Goal: Information Seeking & Learning: Learn about a topic

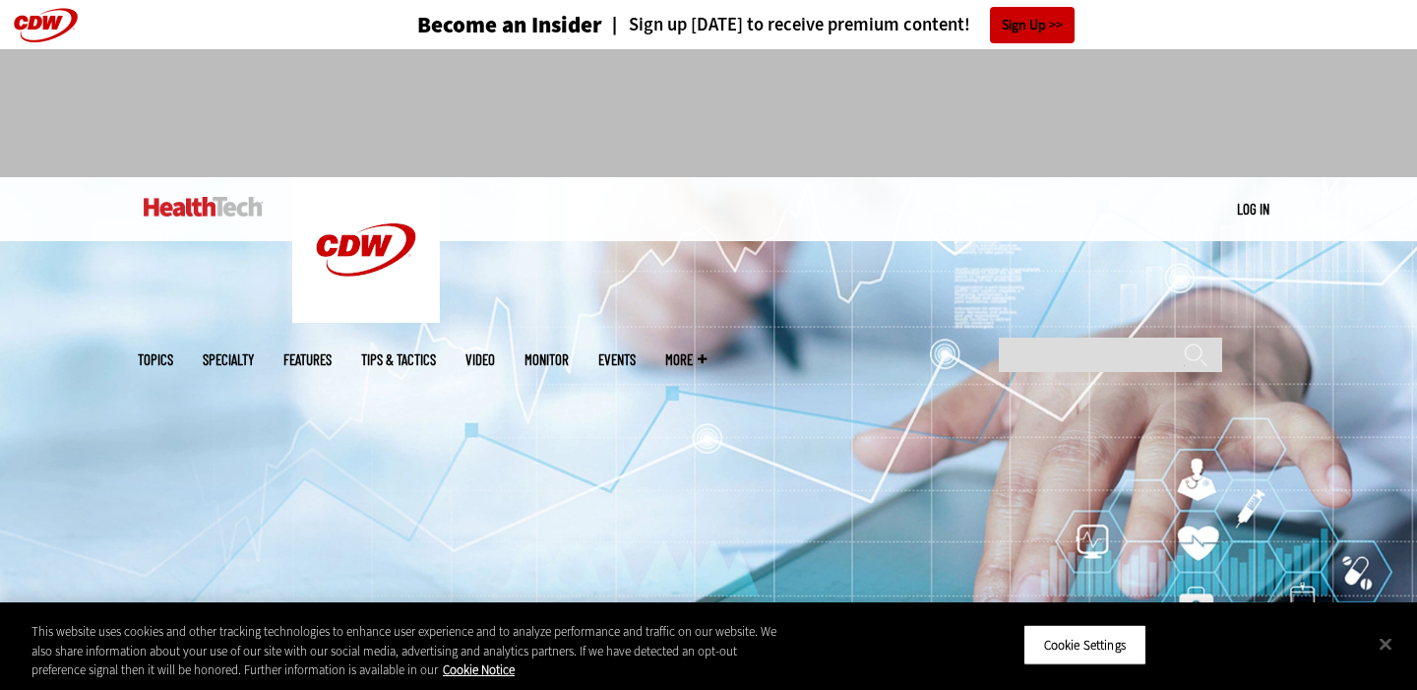
scroll to position [14, 0]
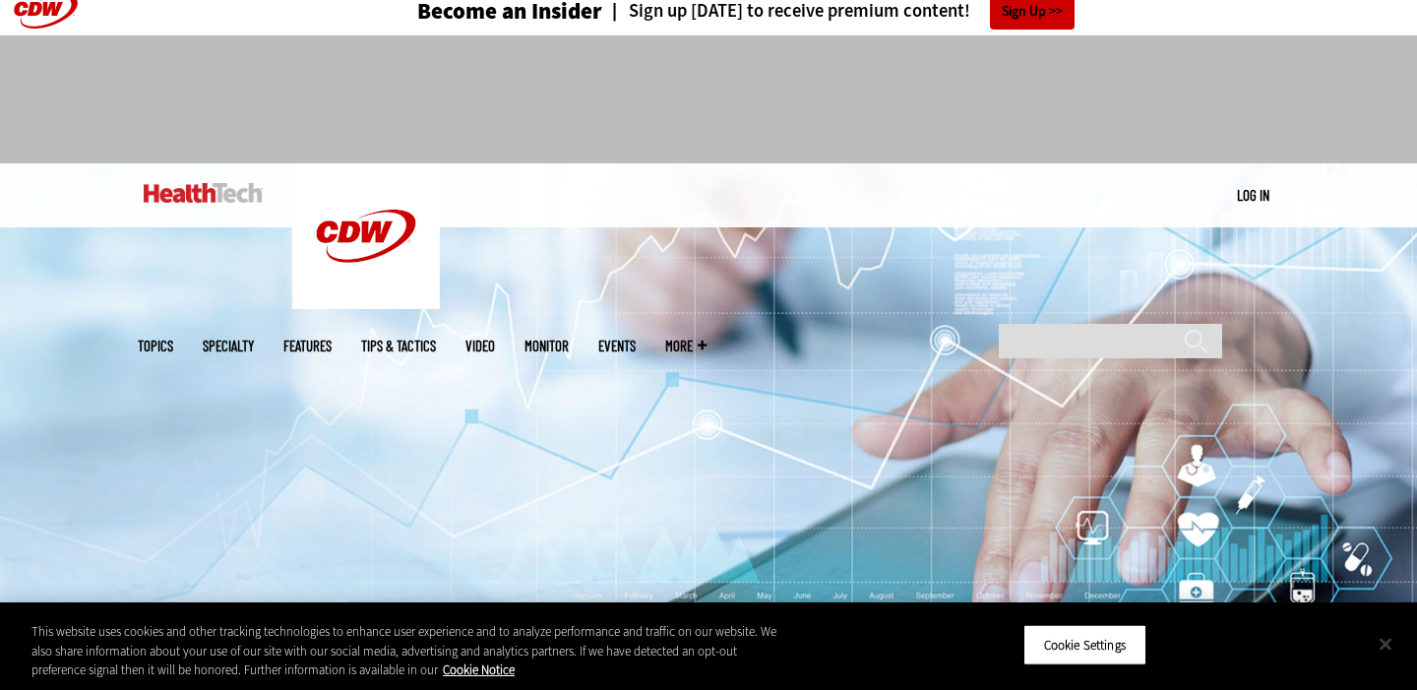
click at [1381, 643] on button "Close" at bounding box center [1385, 643] width 43 height 43
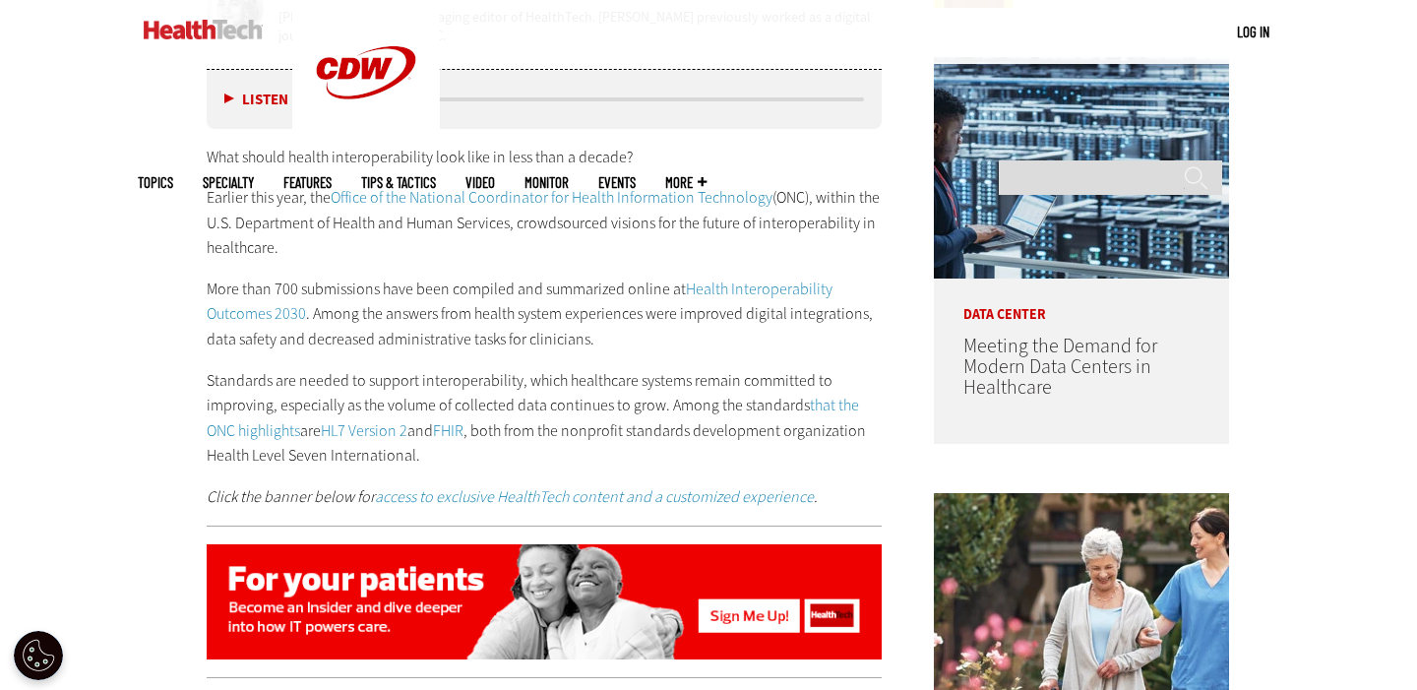
scroll to position [1066, 0]
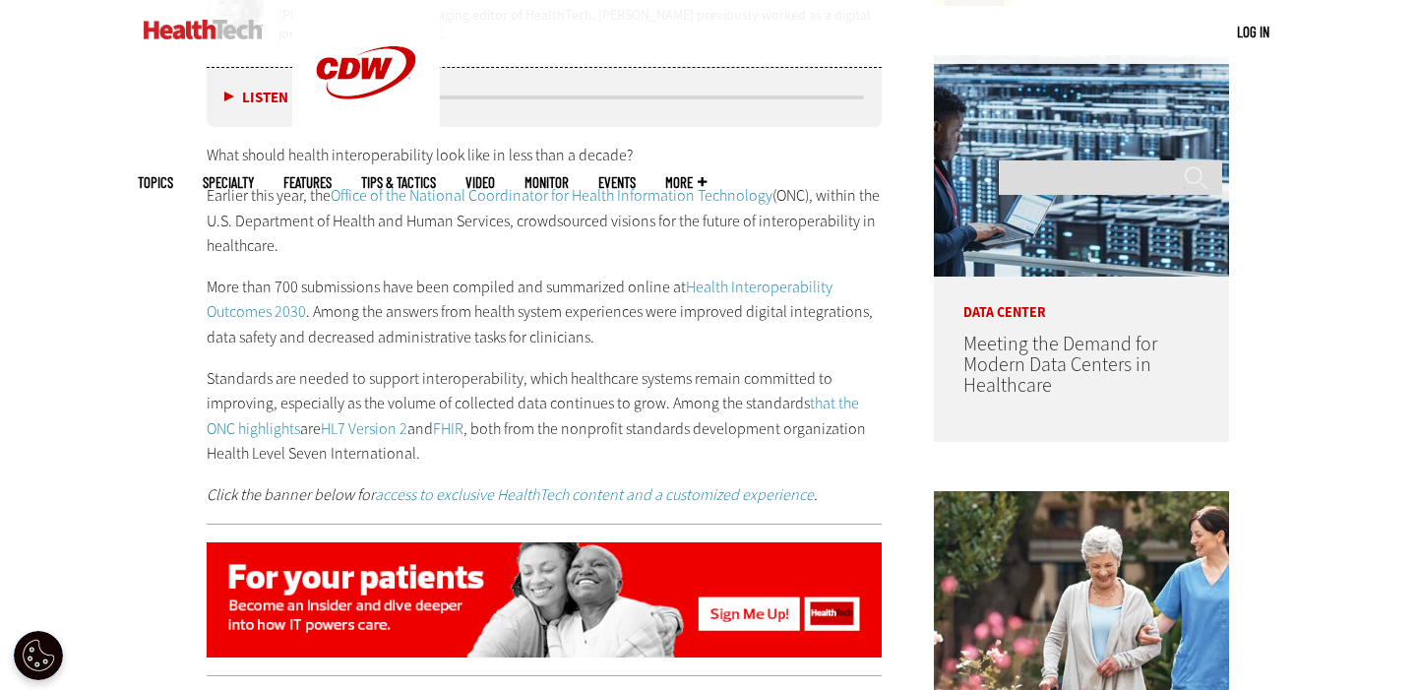
click at [706, 423] on p "Standards are needed to support interoperability, which healthcare systems rema…" at bounding box center [544, 416] width 675 height 100
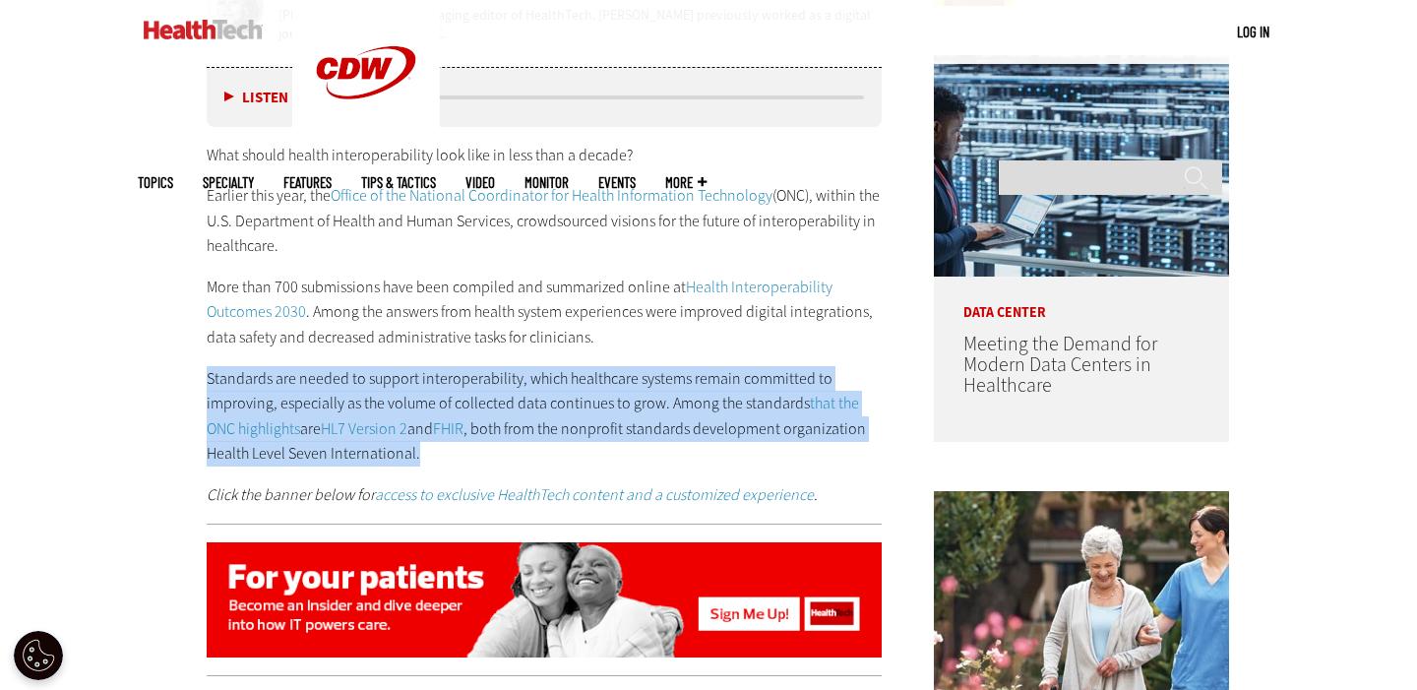
click at [706, 423] on p "Standards are needed to support interoperability, which healthcare systems rema…" at bounding box center [544, 416] width 675 height 100
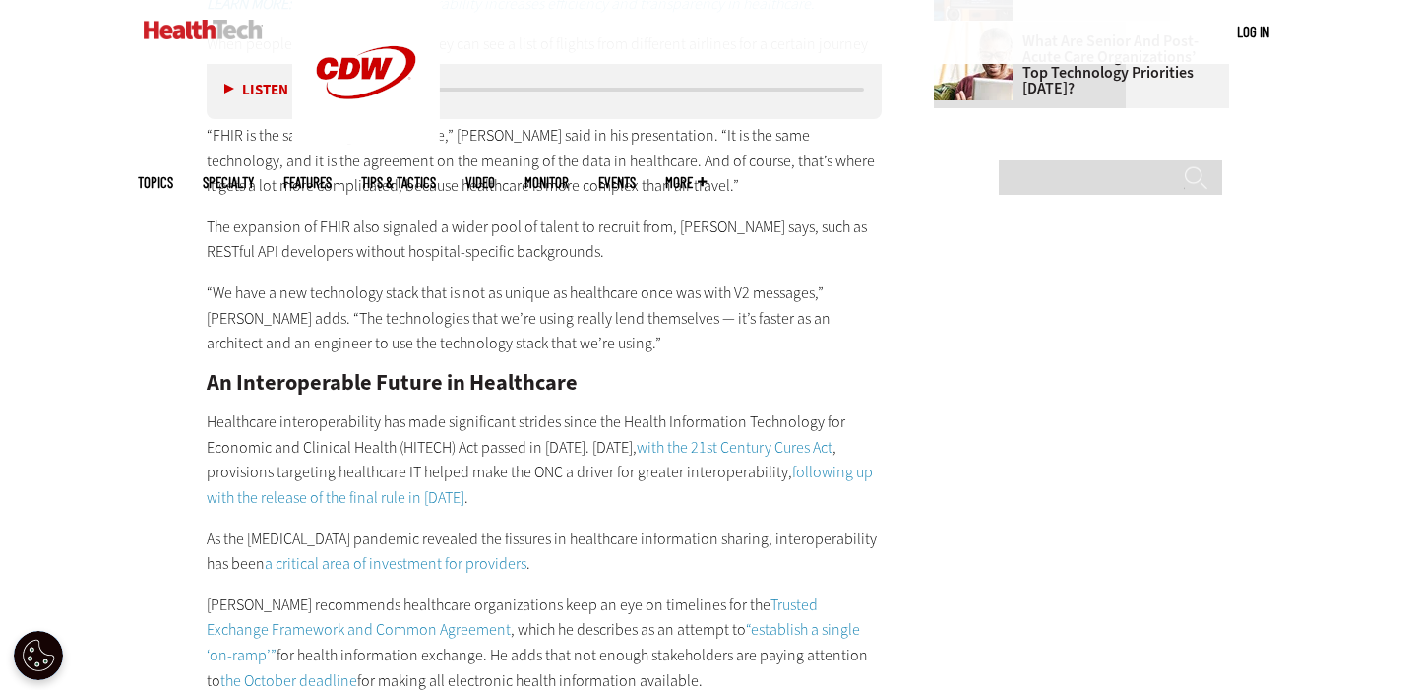
scroll to position [3009, 0]
click at [515, 213] on p "The expansion of FHIR also signaled a wider pool of talent to recruit from, [PE…" at bounding box center [544, 238] width 675 height 50
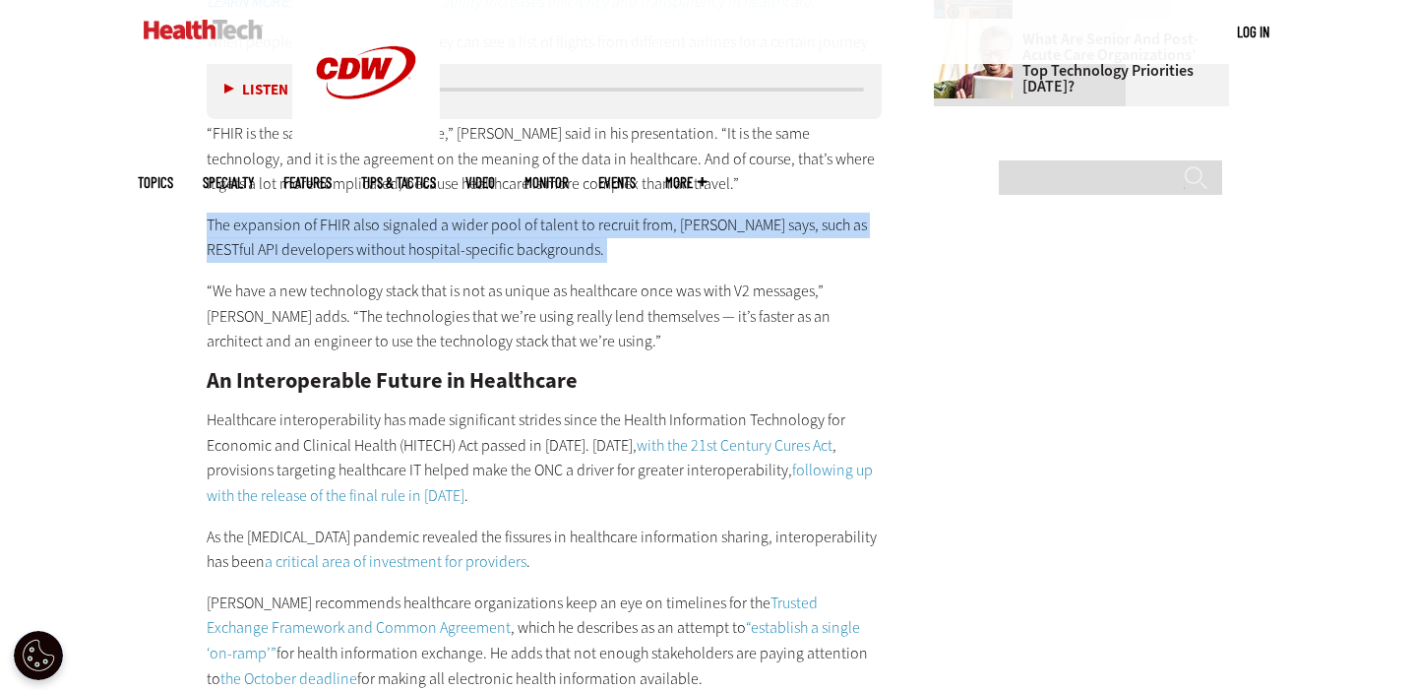
click at [515, 213] on p "The expansion of FHIR also signaled a wider pool of talent to recruit from, [PE…" at bounding box center [544, 238] width 675 height 50
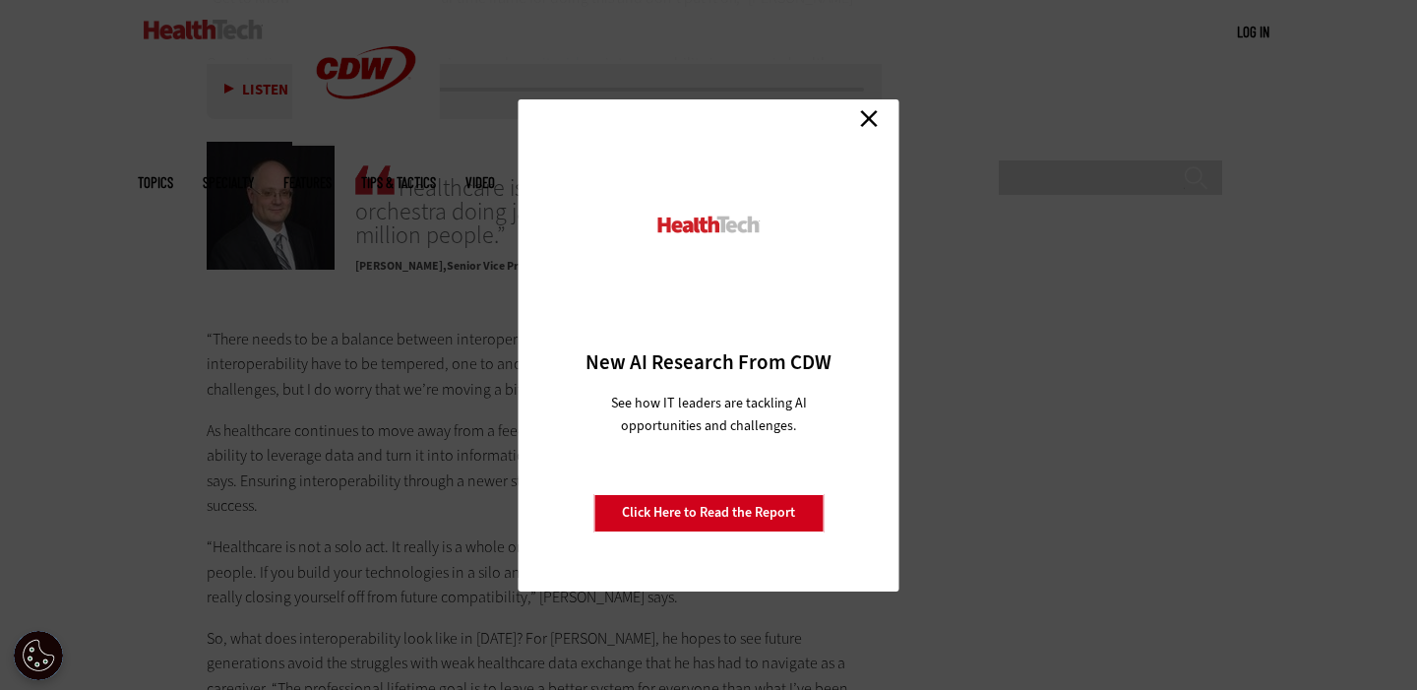
scroll to position [3732, 0]
click at [867, 114] on link "Close" at bounding box center [869, 119] width 30 height 30
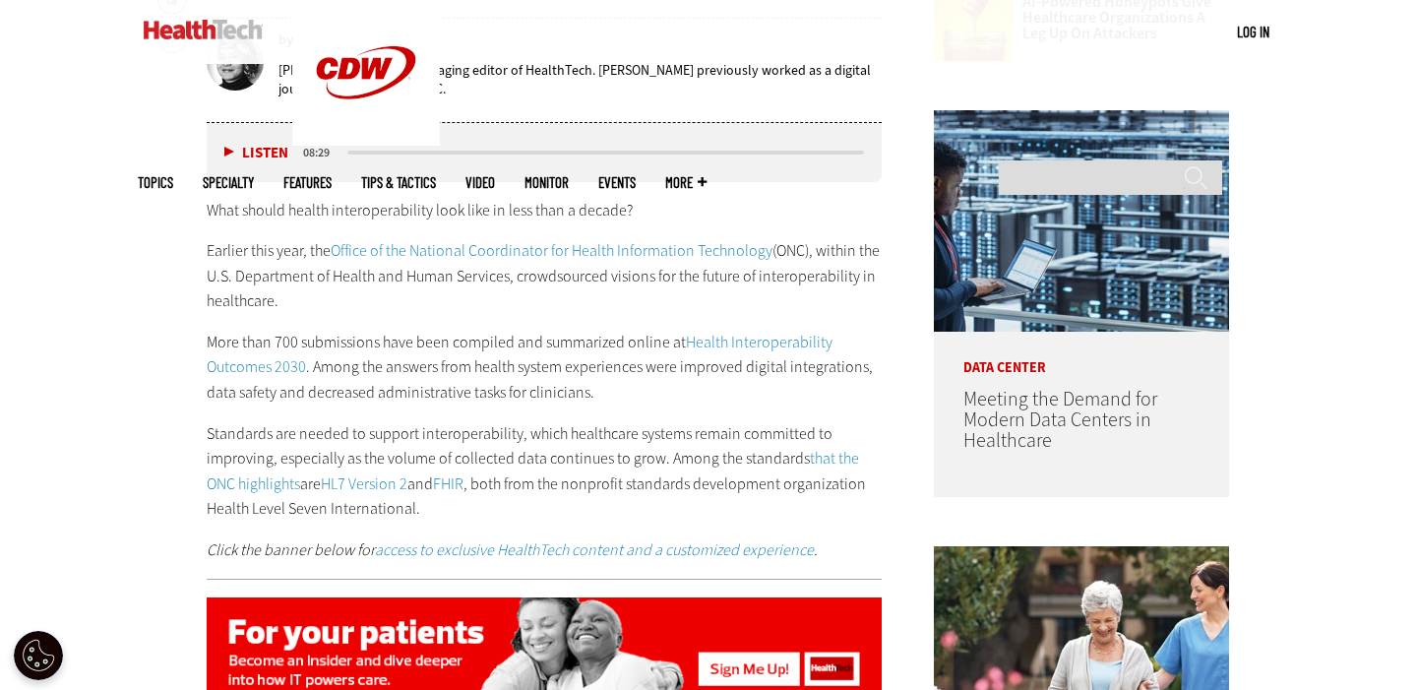
scroll to position [1014, 0]
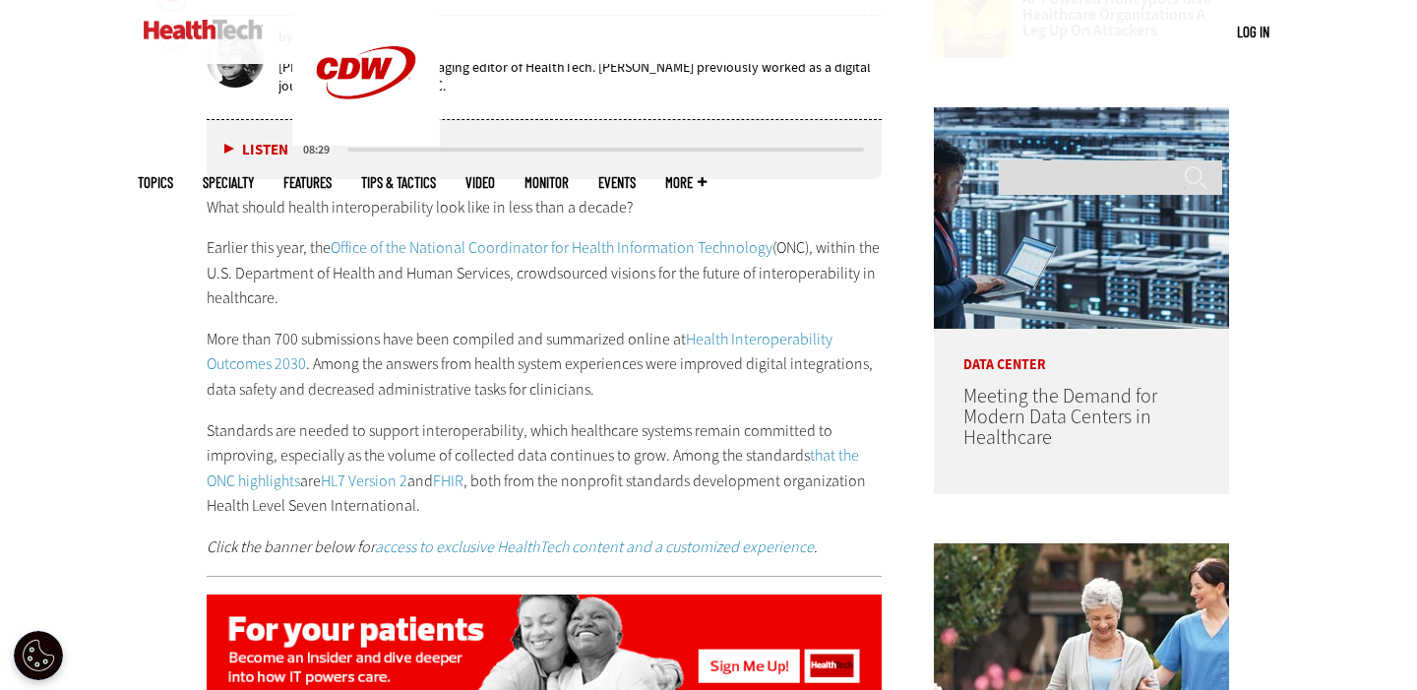
click at [467, 280] on p "Earlier this year, the Office of the National Coordinator for Health Informatio…" at bounding box center [544, 273] width 675 height 76
click at [509, 359] on p "More than 700 submissions have been compiled and summarized online at Health In…" at bounding box center [544, 365] width 675 height 76
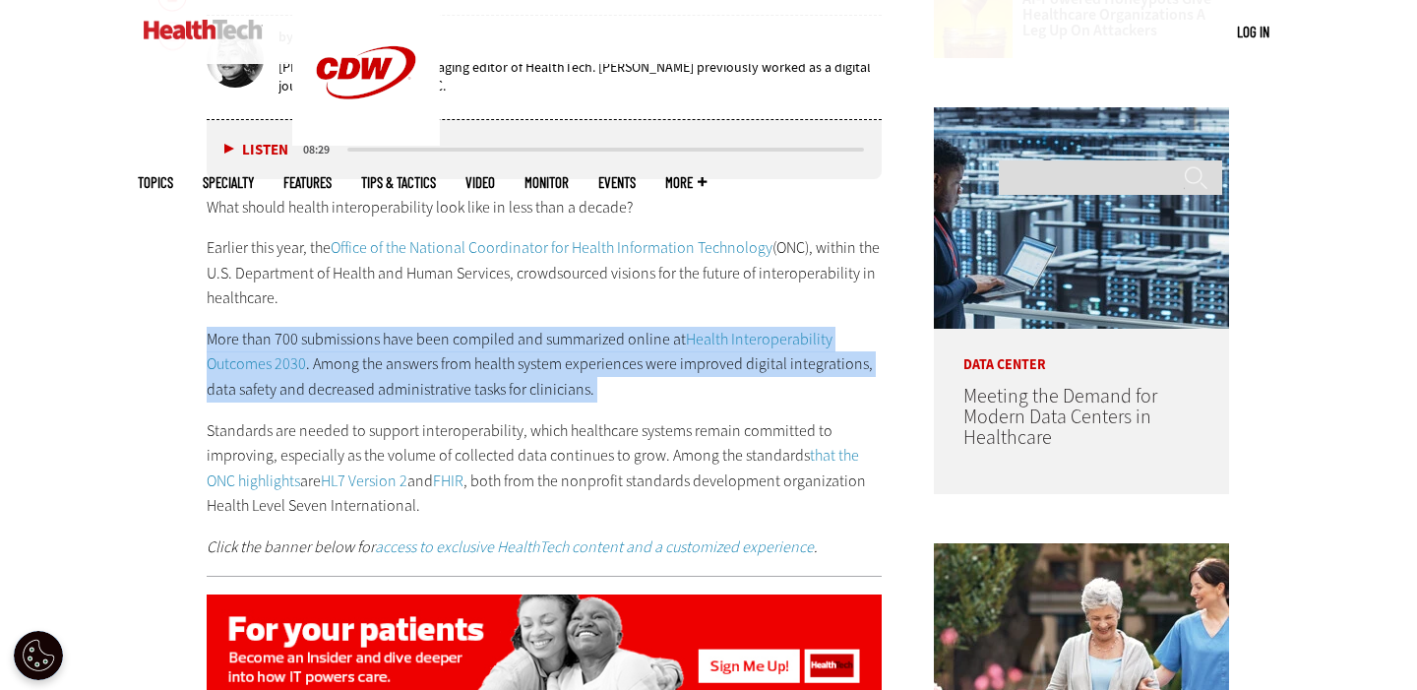
click at [509, 359] on p "More than 700 submissions have been compiled and summarized online at Health In…" at bounding box center [544, 365] width 675 height 76
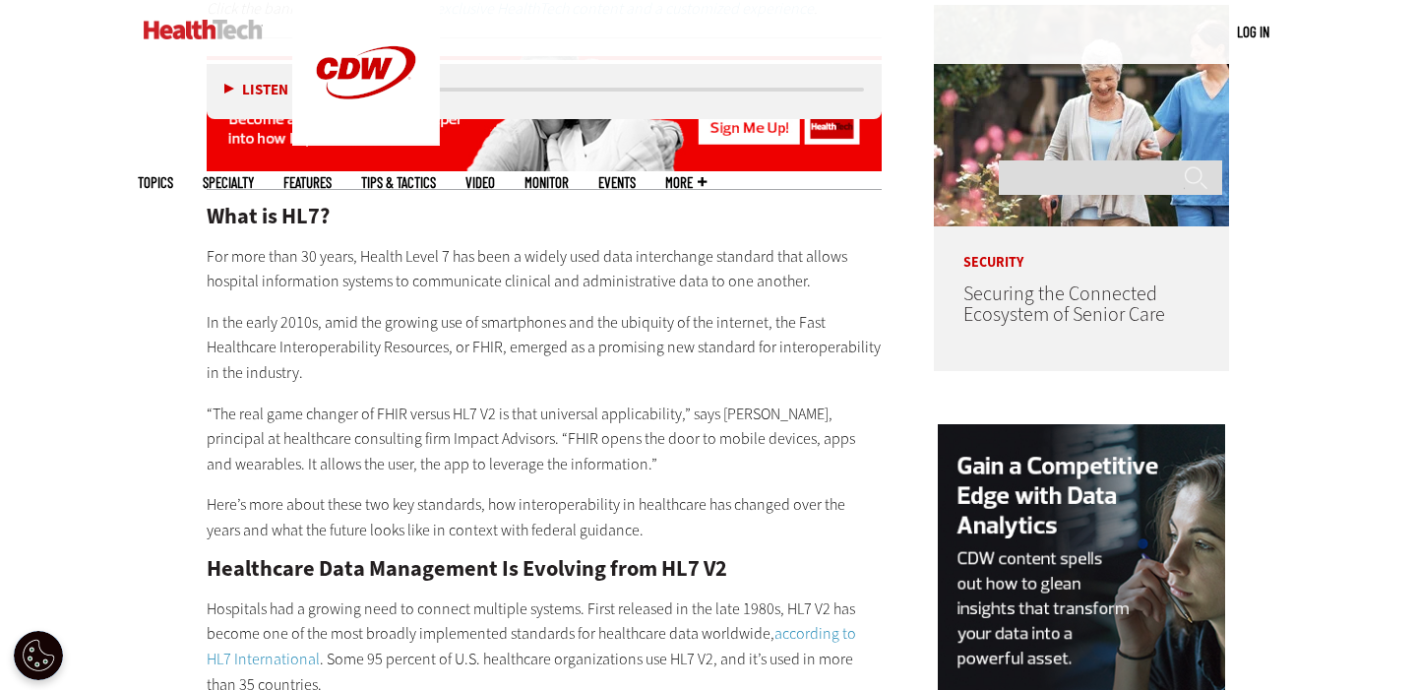
scroll to position [1553, 0]
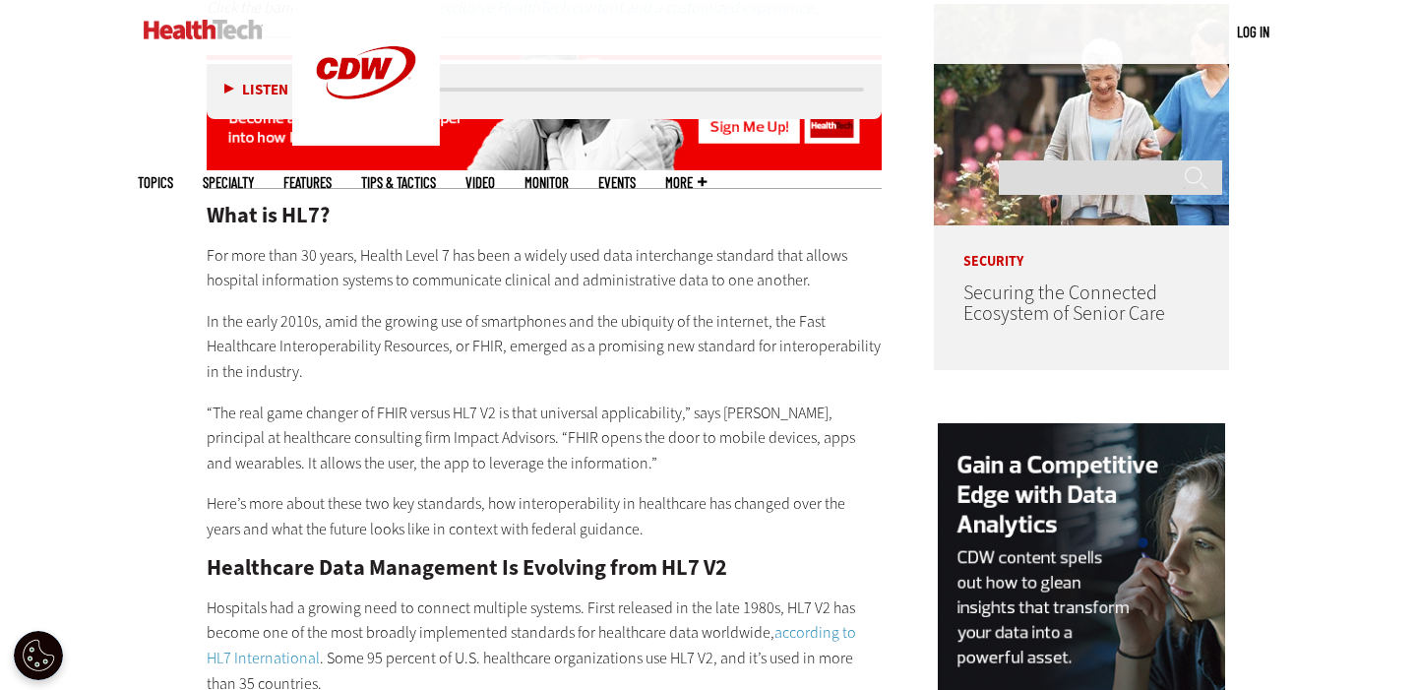
click at [529, 345] on p "In the early 2010s, amid the growing use of smartphones and the ubiquity of the…" at bounding box center [544, 347] width 675 height 76
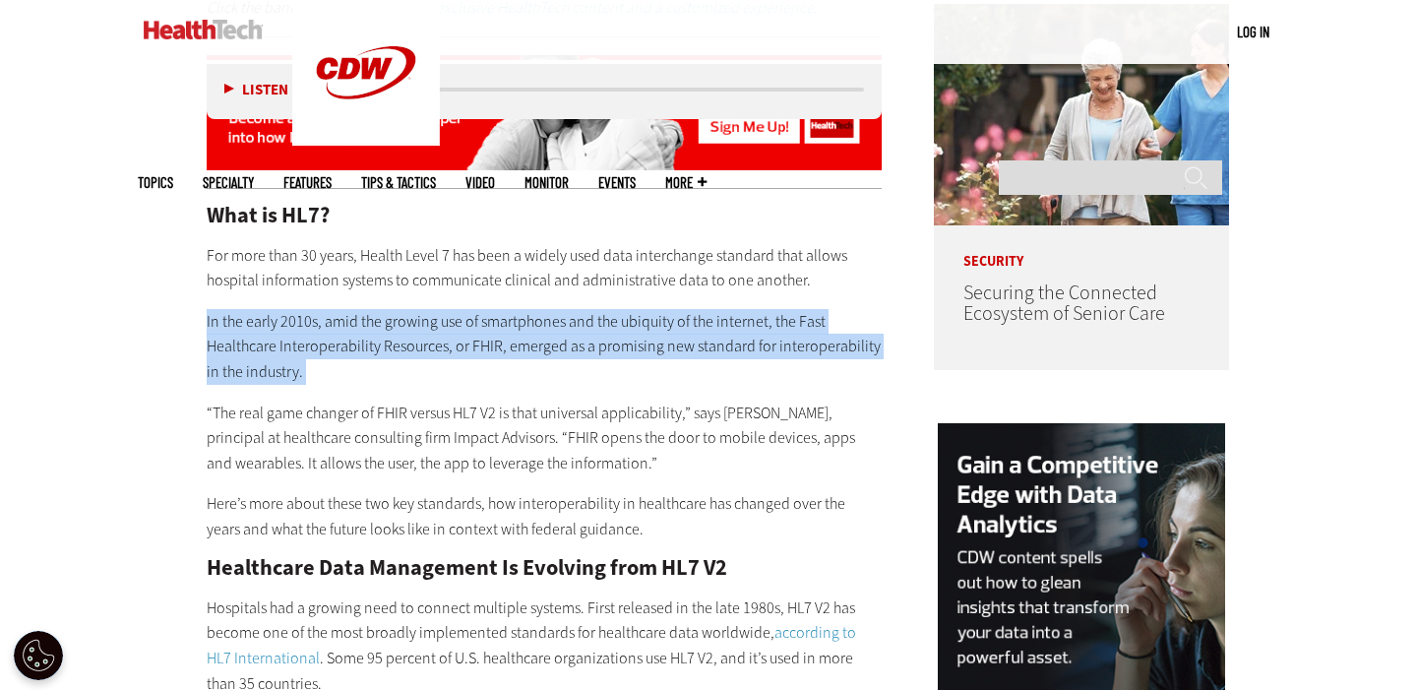
click at [529, 345] on p "In the early 2010s, amid the growing use of smartphones and the ubiquity of the…" at bounding box center [544, 347] width 675 height 76
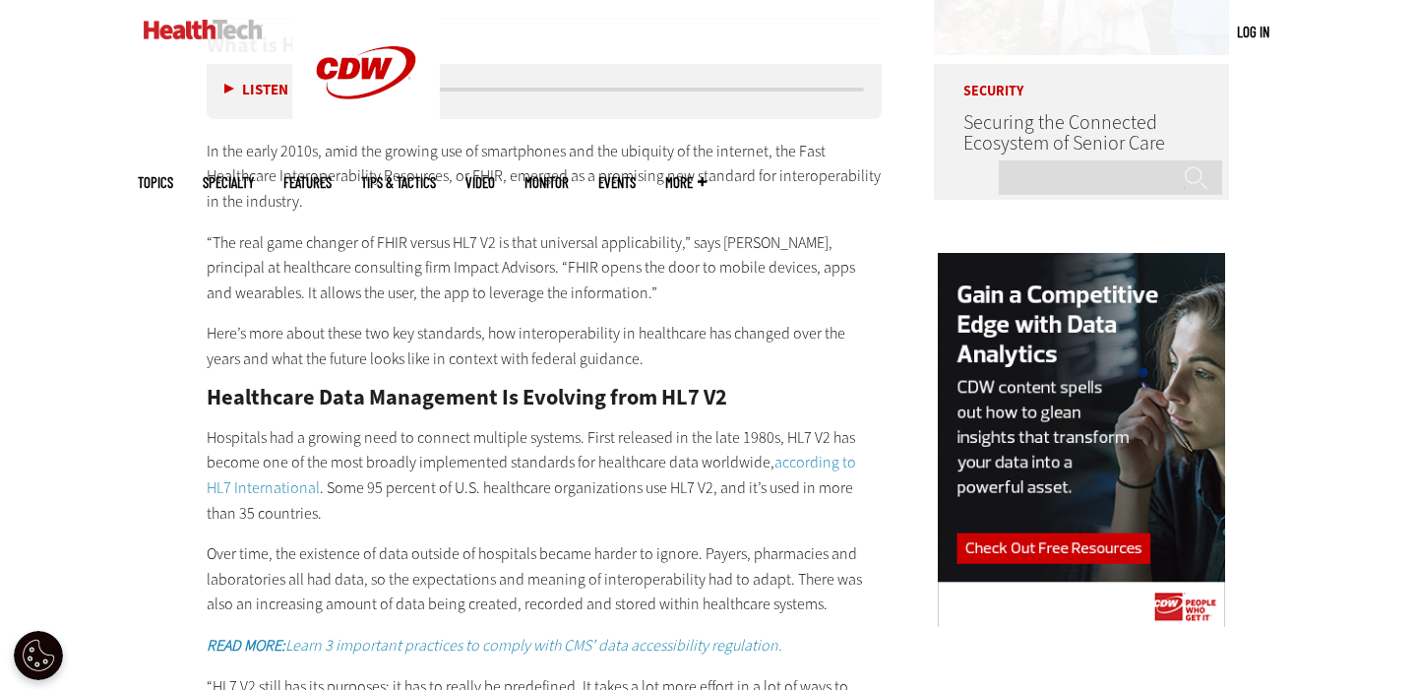
scroll to position [1728, 0]
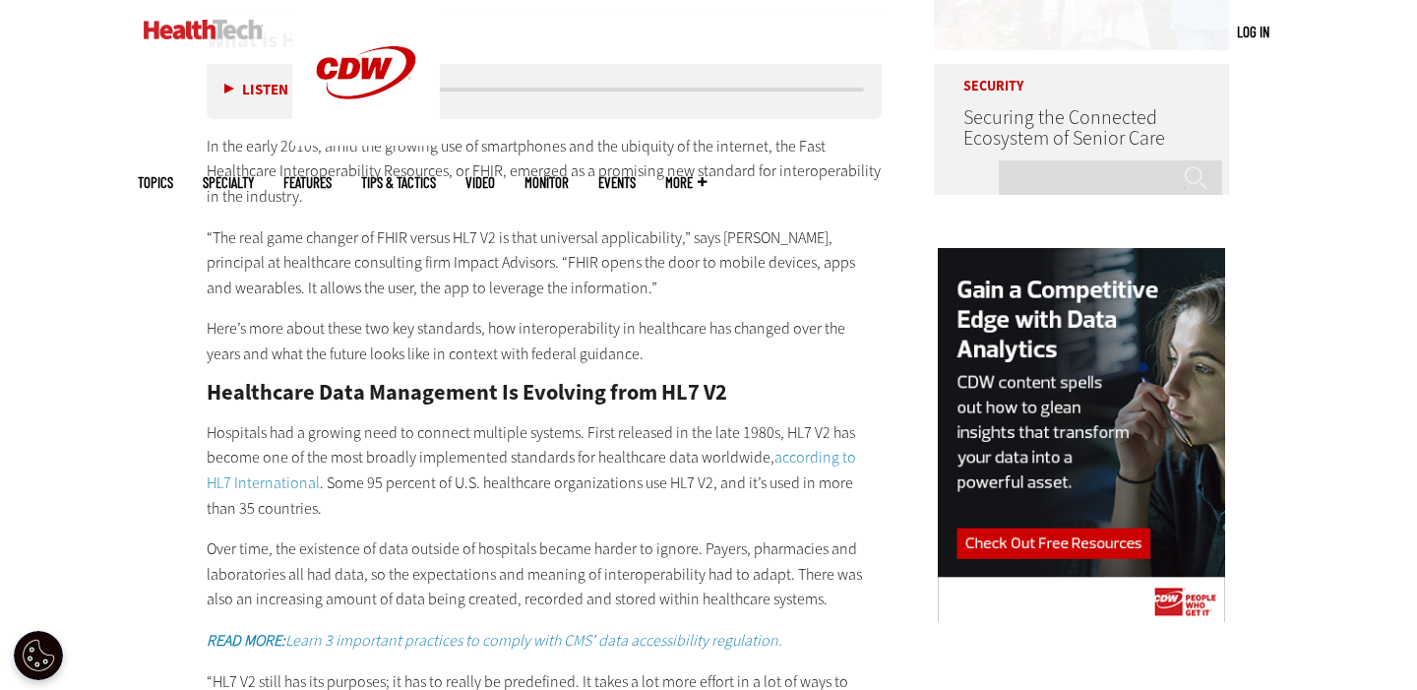
click at [529, 345] on p "Here’s more about these two key standards, how interoperability in healthcare h…" at bounding box center [544, 341] width 675 height 50
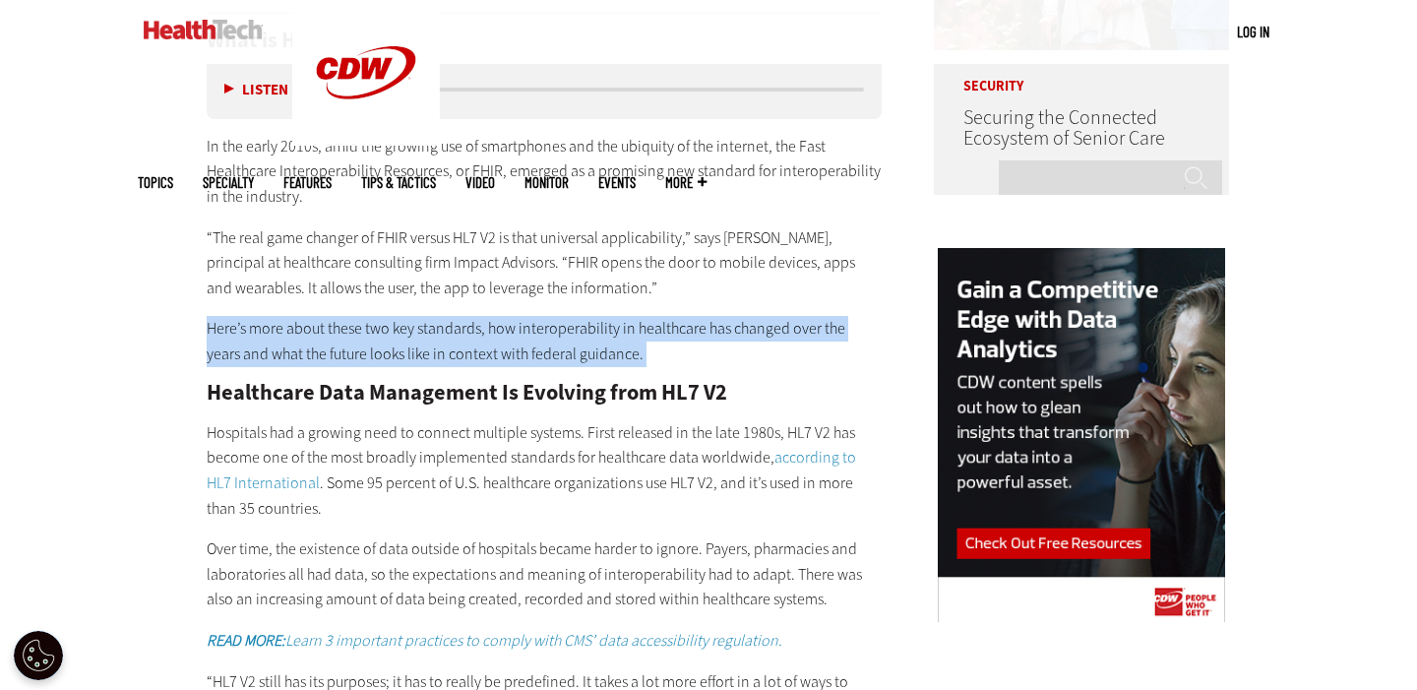
click at [529, 345] on p "Here’s more about these two key standards, how interoperability in healthcare h…" at bounding box center [544, 341] width 675 height 50
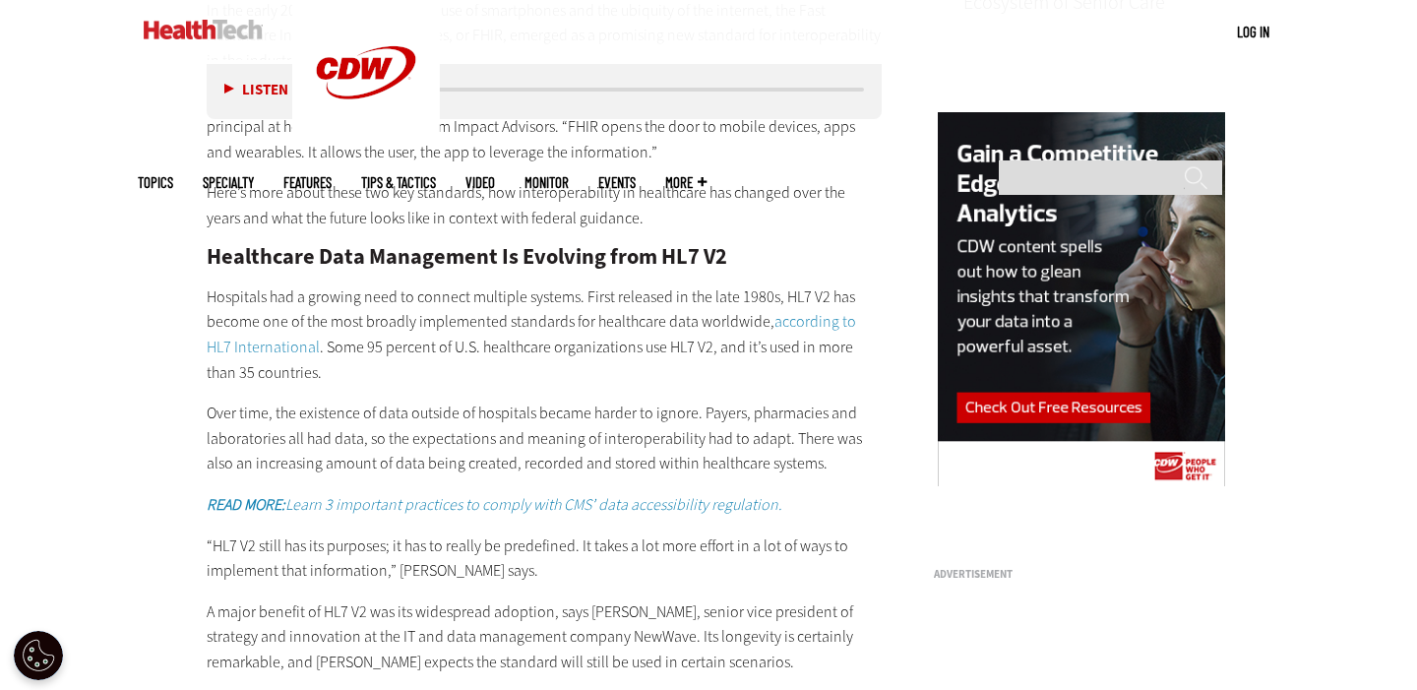
scroll to position [1866, 0]
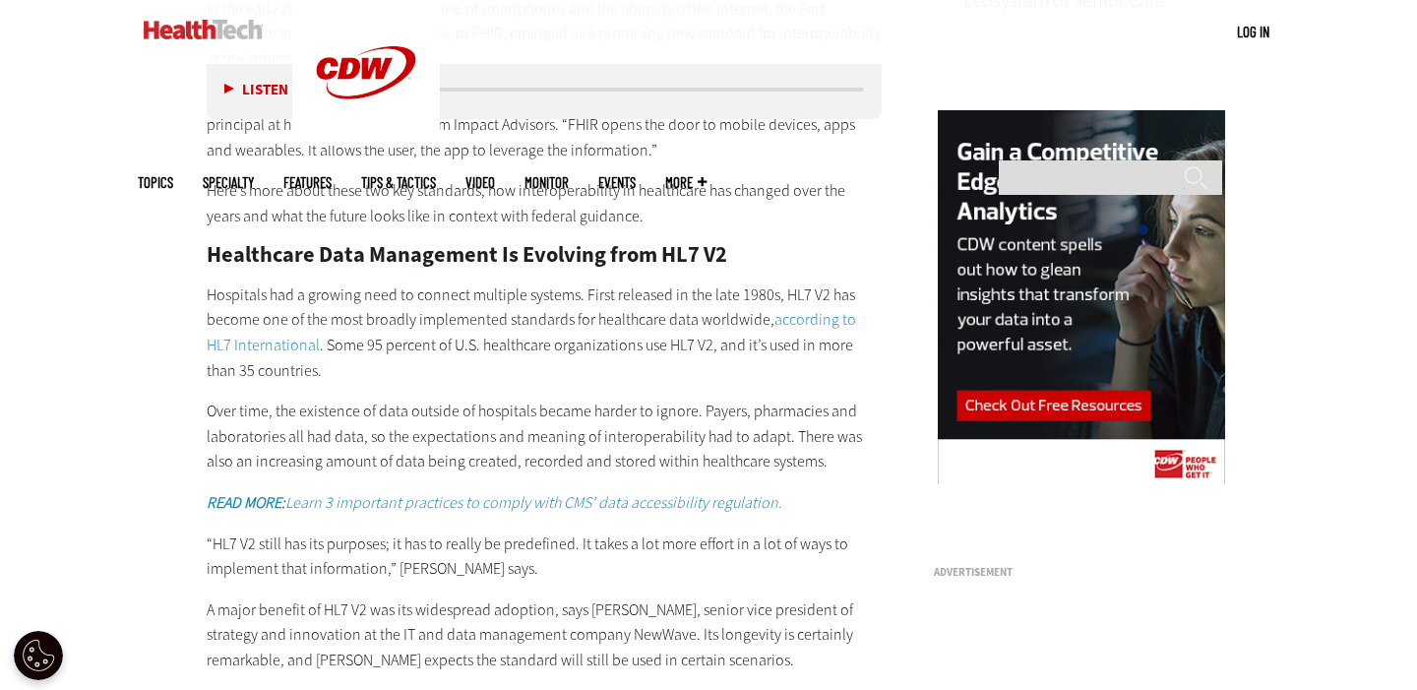
click at [529, 345] on p "Hospitals had a growing need to connect multiple systems. First released in the…" at bounding box center [544, 332] width 675 height 100
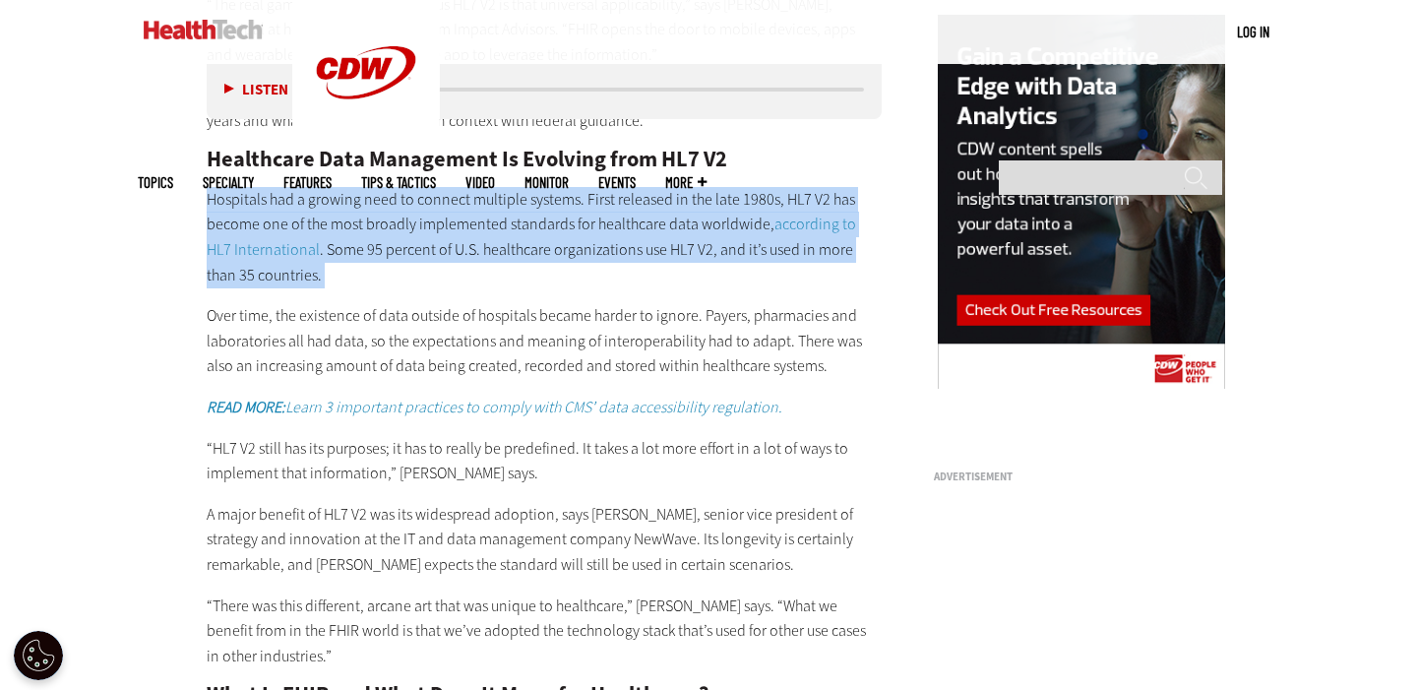
scroll to position [1967, 0]
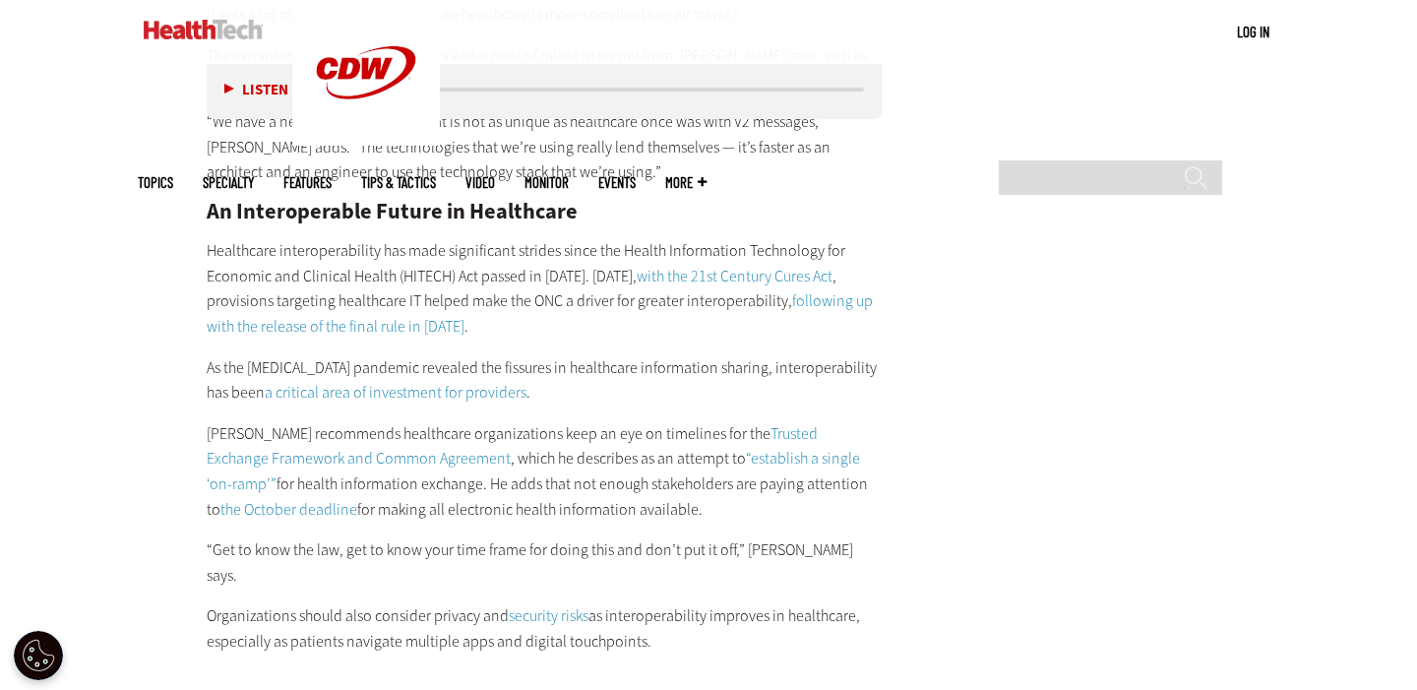
scroll to position [3179, 0]
click at [734, 422] on link "Trusted Exchange Framework and Common Agreement" at bounding box center [512, 445] width 611 height 46
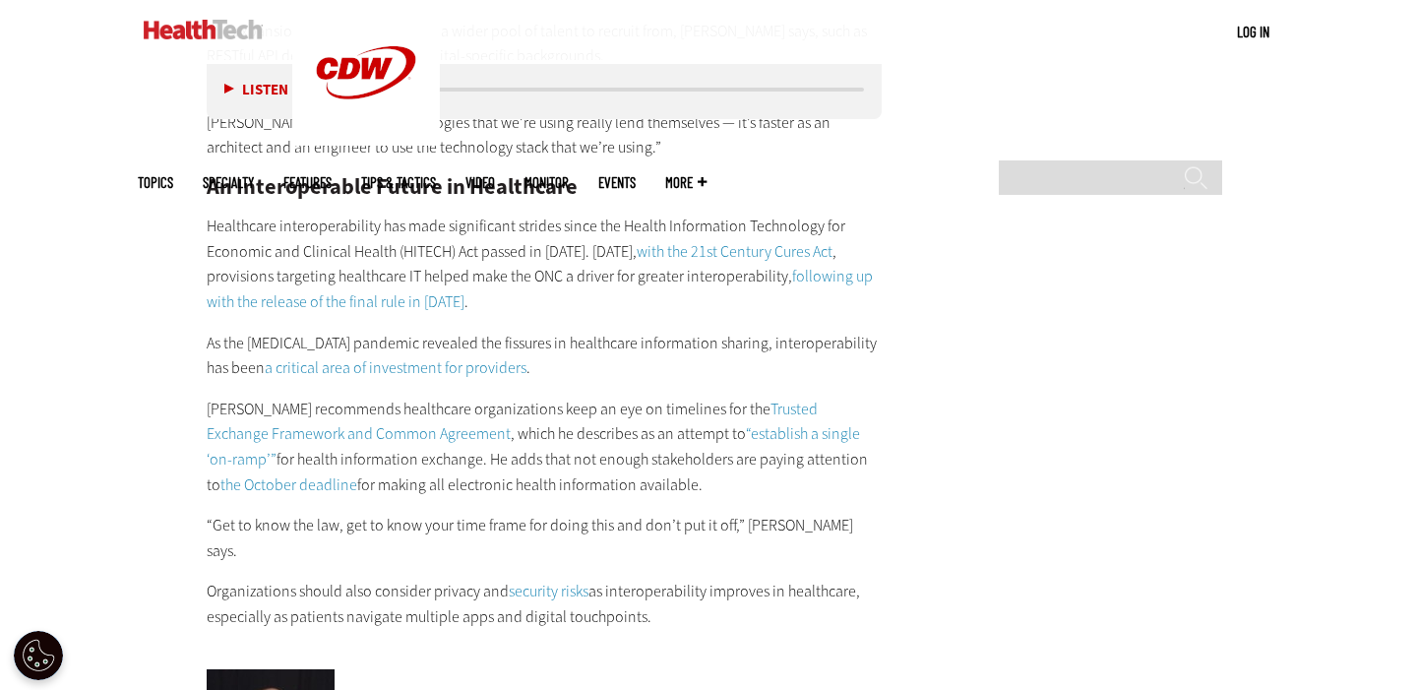
scroll to position [3205, 0]
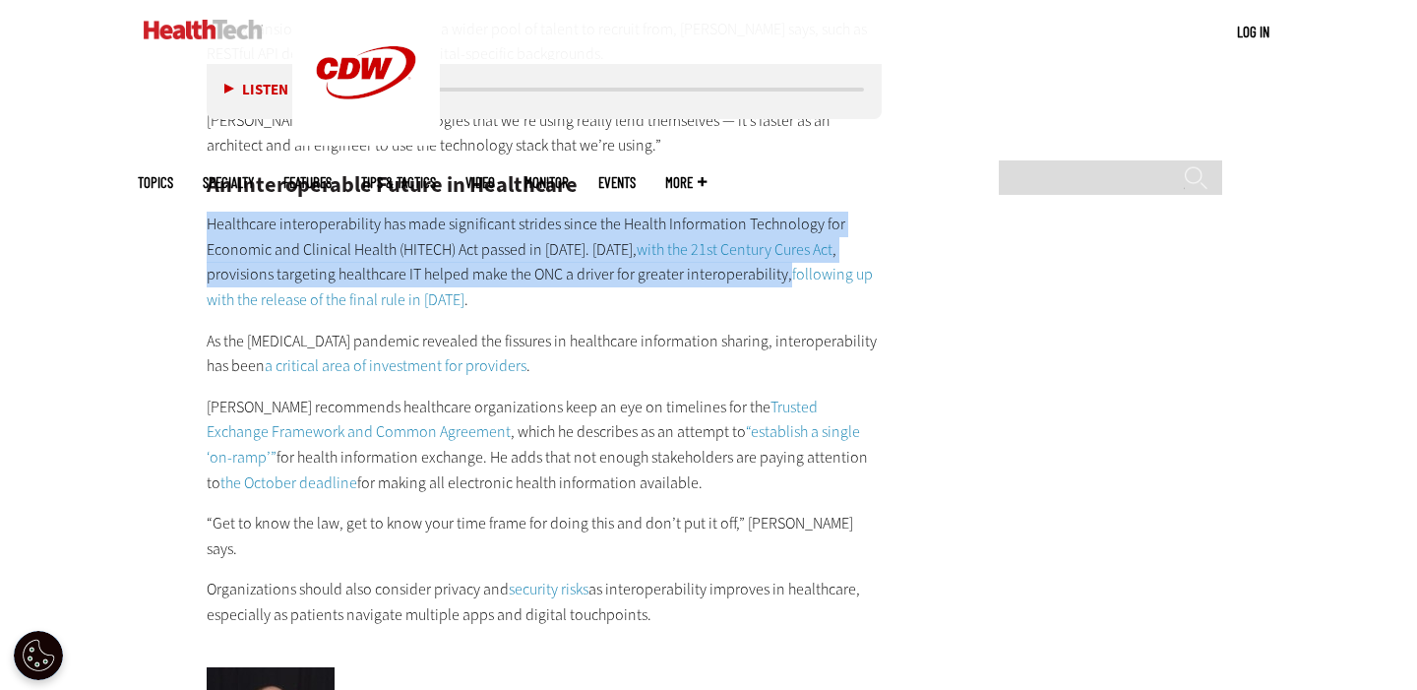
drag, startPoint x: 208, startPoint y: 201, endPoint x: 811, endPoint y: 249, distance: 605.1
click at [811, 249] on p "Healthcare interoperability has made significant strides since the Health Infor…" at bounding box center [544, 262] width 675 height 100
copy p "Healthcare interoperability has made significant strides since the Health Infor…"
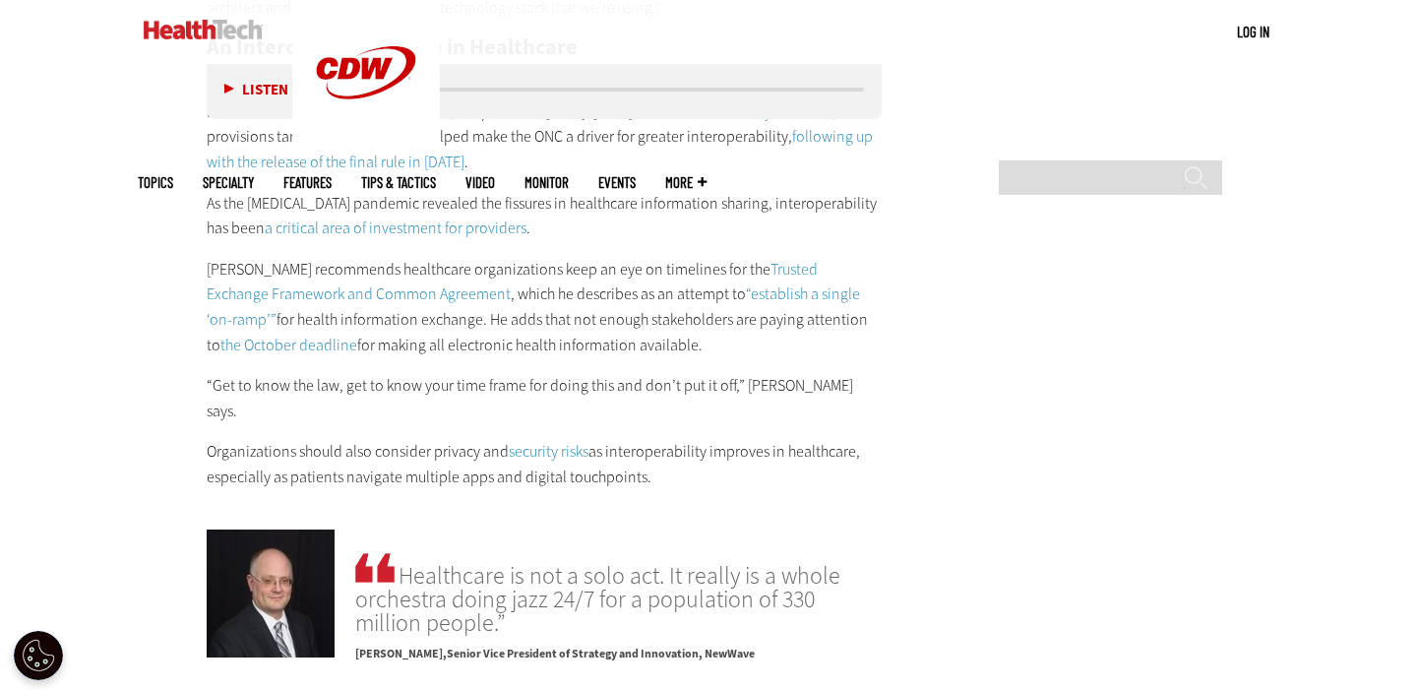
scroll to position [3341, 0]
